Goal: Check status: Check status

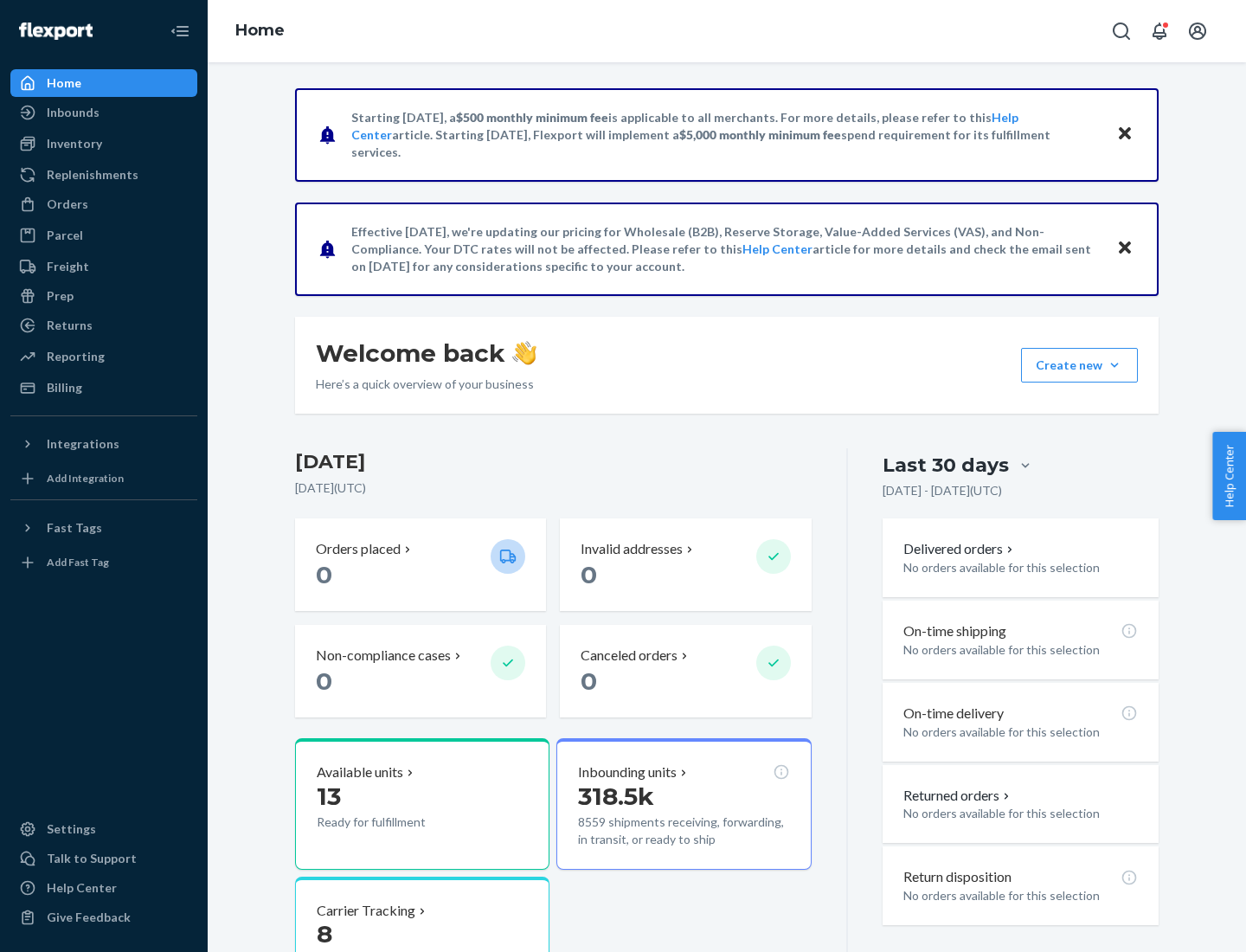
click at [1114, 365] on button "Create new Create new inbound Create new order Create new product" at bounding box center [1078, 365] width 116 height 34
click at [72, 113] on div "Inbounds" at bounding box center [73, 112] width 52 height 17
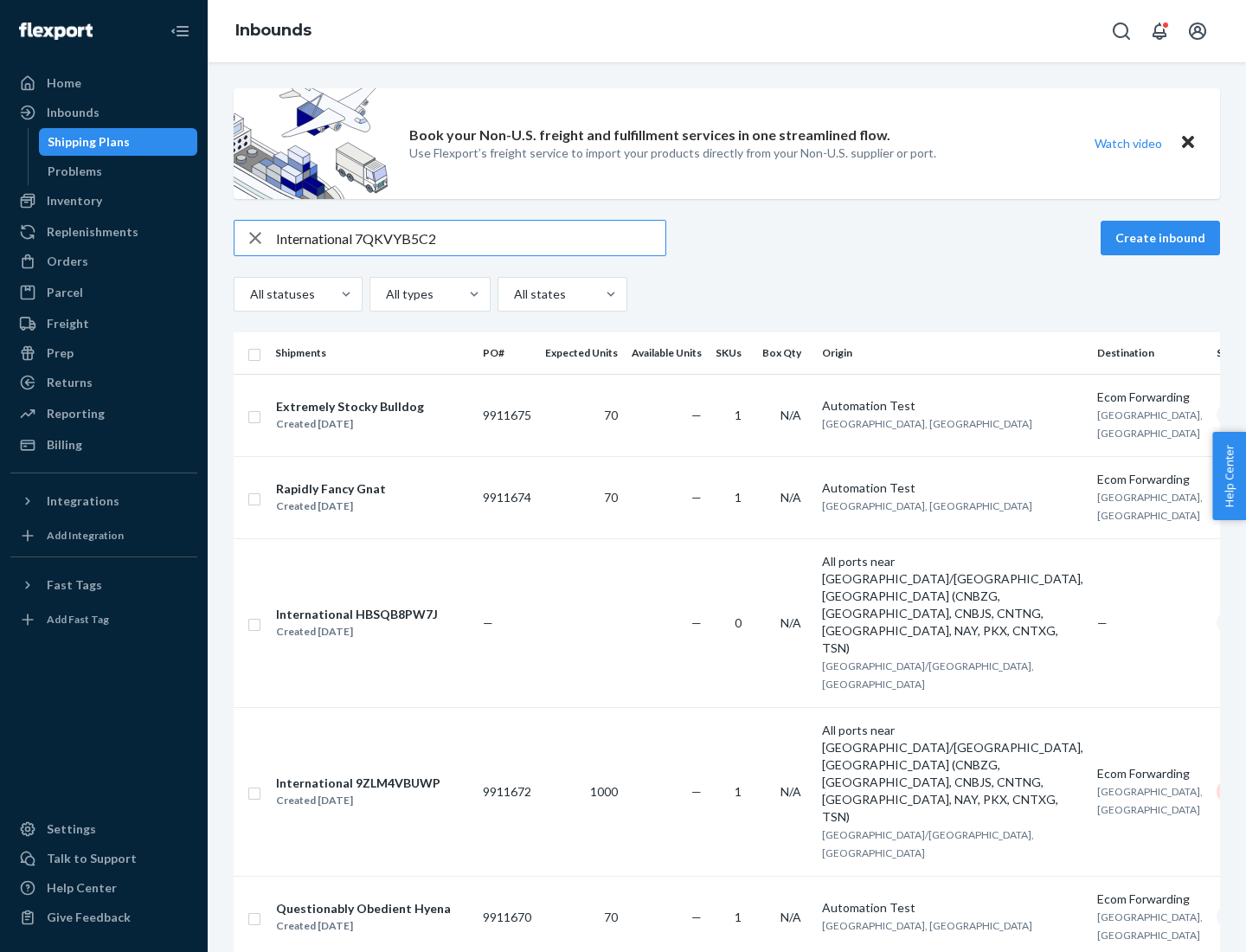
type input "International 7QKVYB5C29"
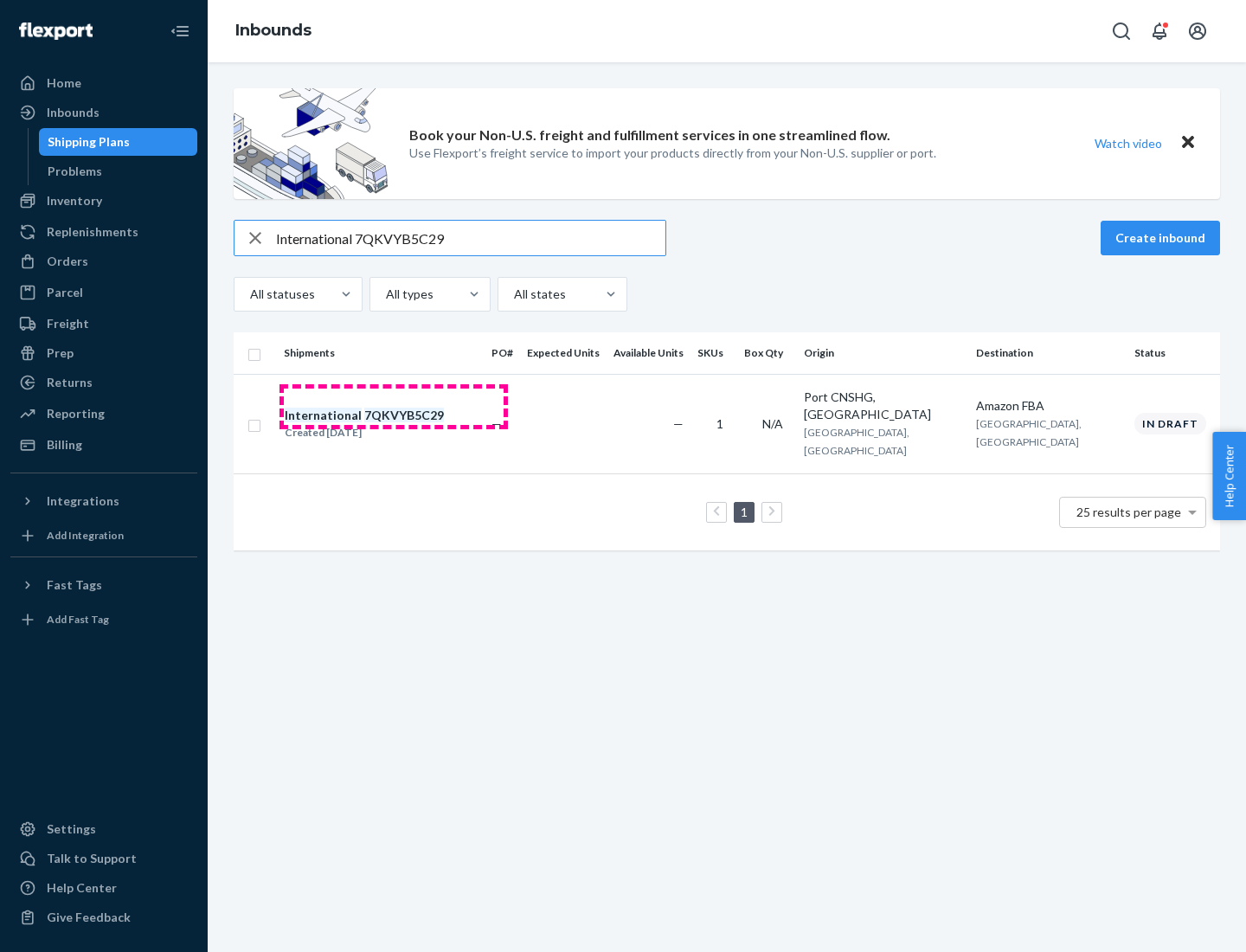
click at [393, 424] on div "Created [DATE]" at bounding box center [364, 432] width 159 height 17
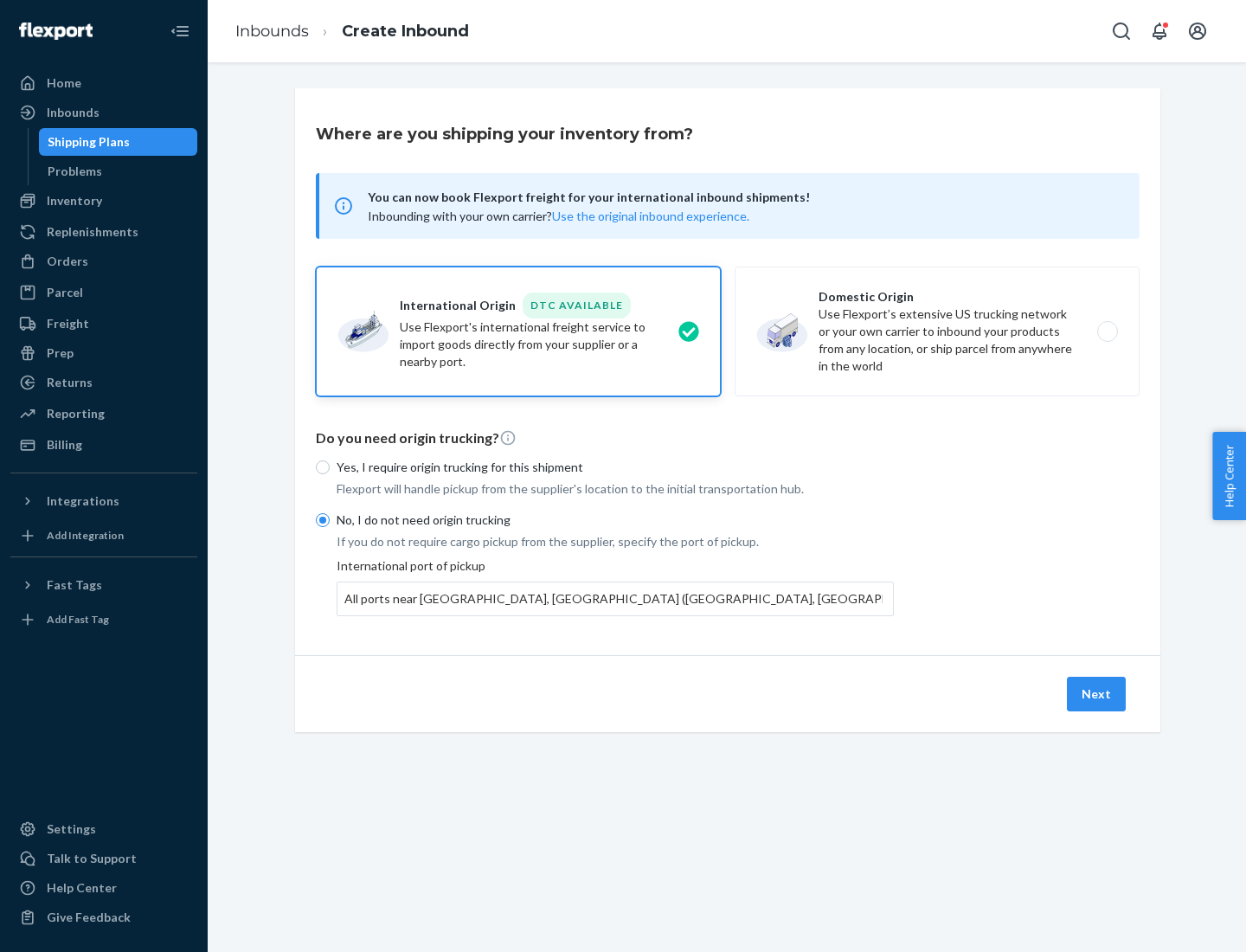
click at [1097, 693] on button "Next" at bounding box center [1095, 694] width 59 height 34
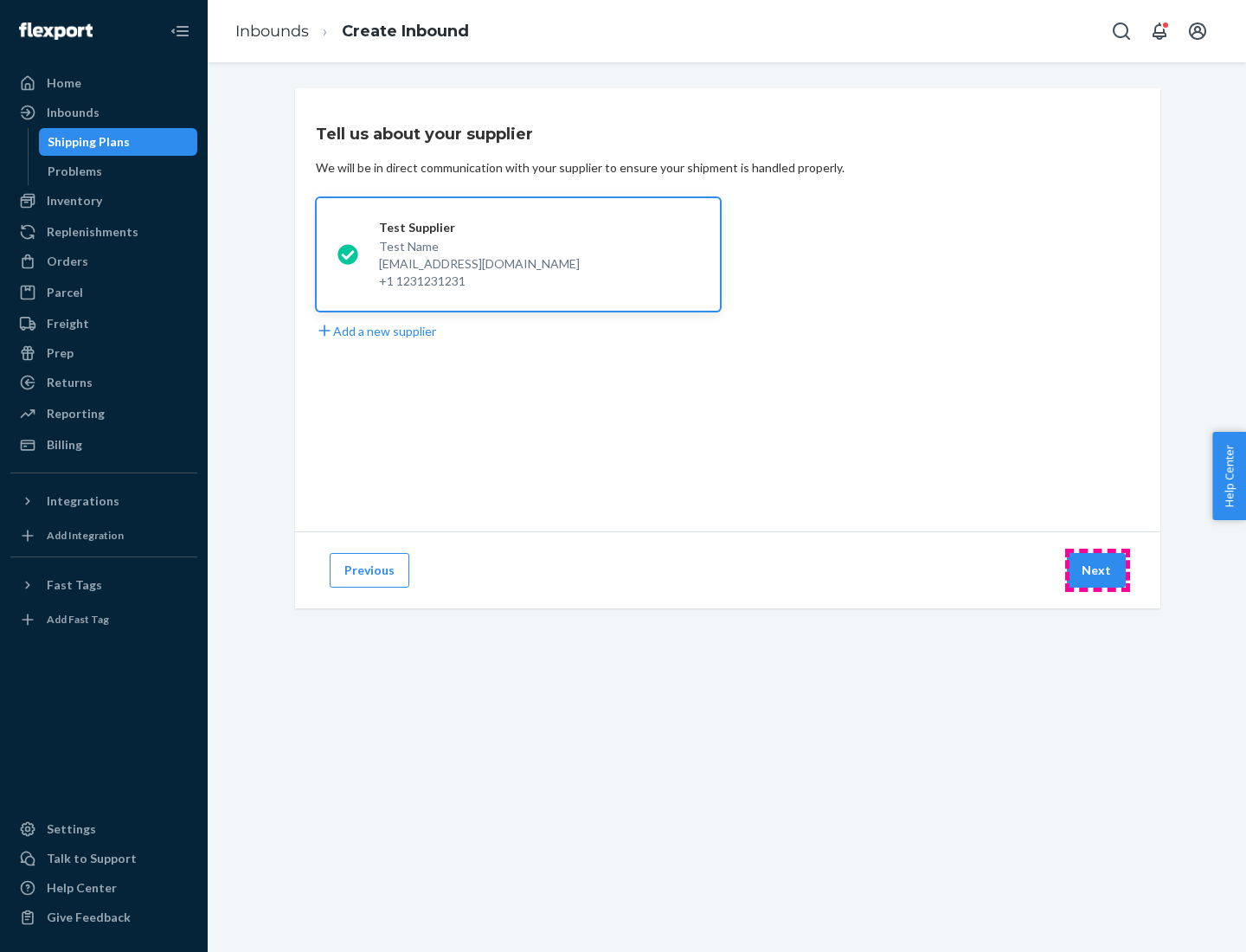
click at [1097, 570] on button "Next" at bounding box center [1095, 570] width 59 height 34
